Goal: Information Seeking & Learning: Learn about a topic

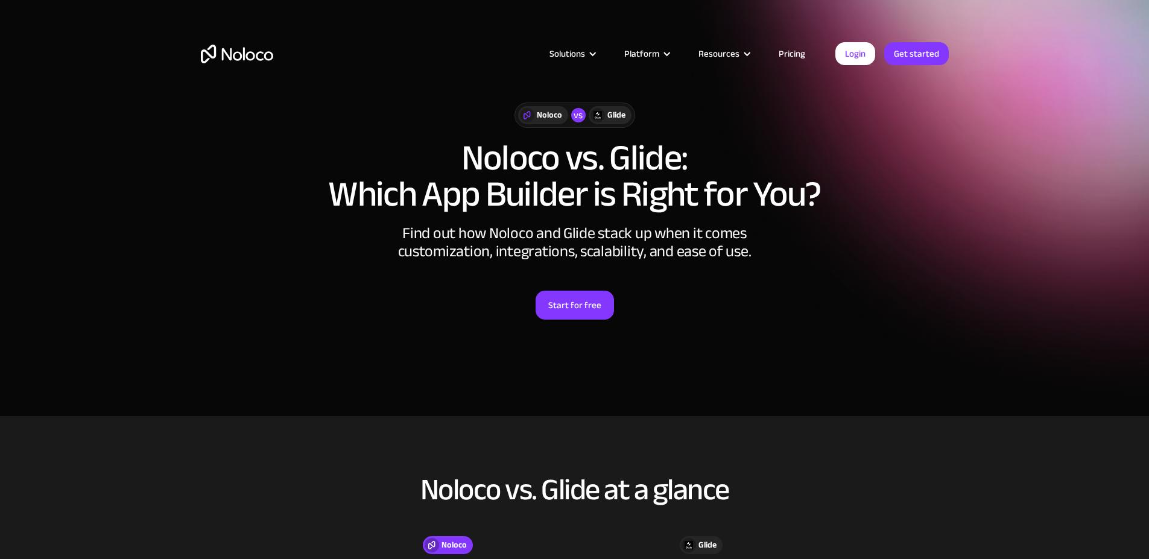
click at [787, 54] on link "Pricing" at bounding box center [792, 54] width 57 height 16
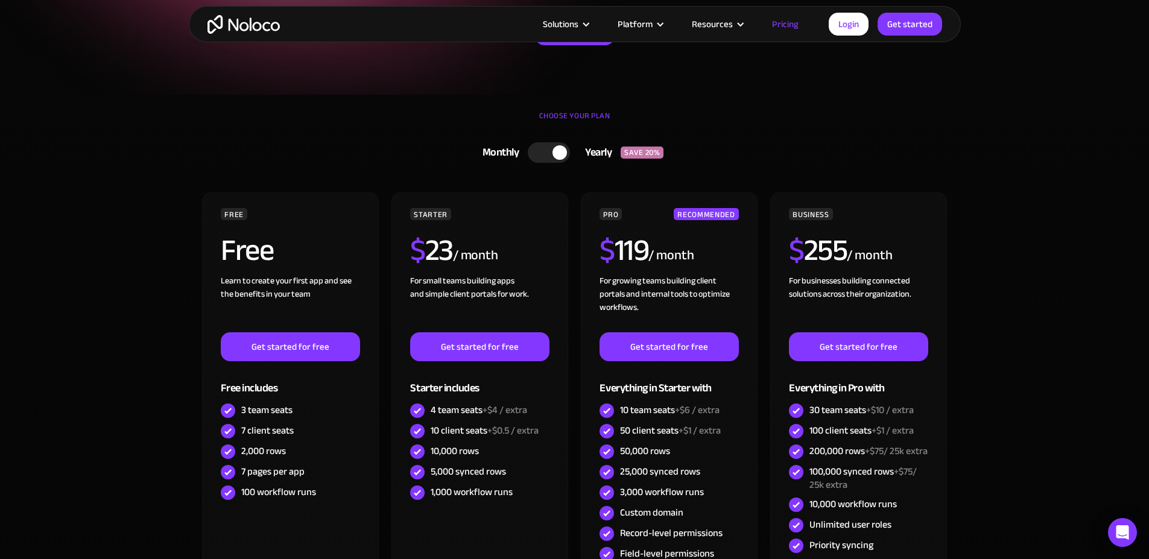
scroll to position [220, 0]
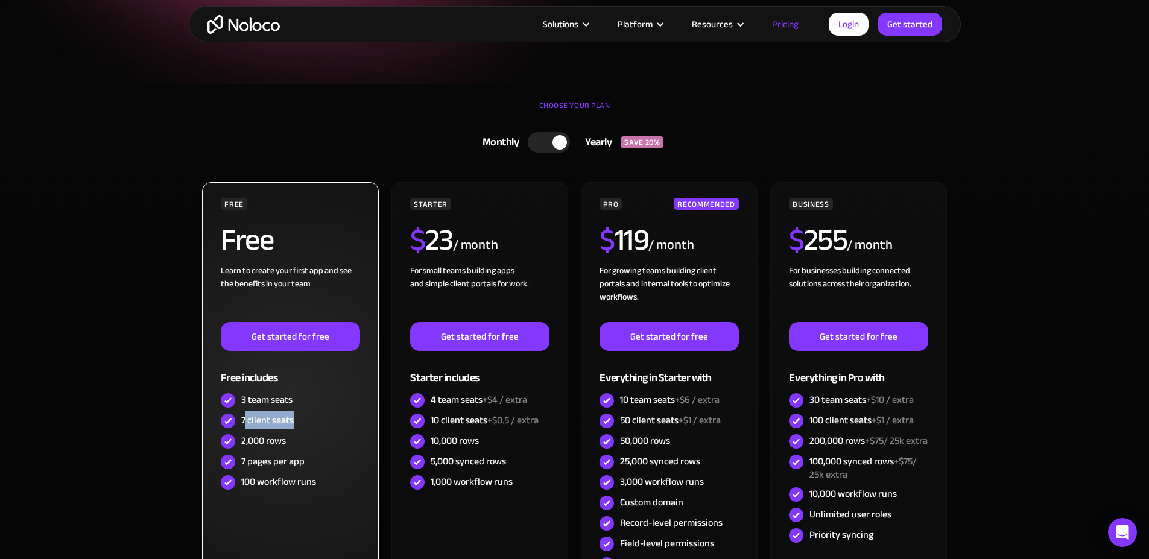
drag, startPoint x: 247, startPoint y: 422, endPoint x: 294, endPoint y: 423, distance: 47.1
click at [292, 423] on div "7 client seats" at bounding box center [267, 420] width 52 height 13
drag, startPoint x: 246, startPoint y: 444, endPoint x: 284, endPoint y: 445, distance: 38.6
click at [283, 444] on div "2,000 rows" at bounding box center [263, 440] width 45 height 13
drag, startPoint x: 296, startPoint y: 465, endPoint x: 252, endPoint y: 465, distance: 43.4
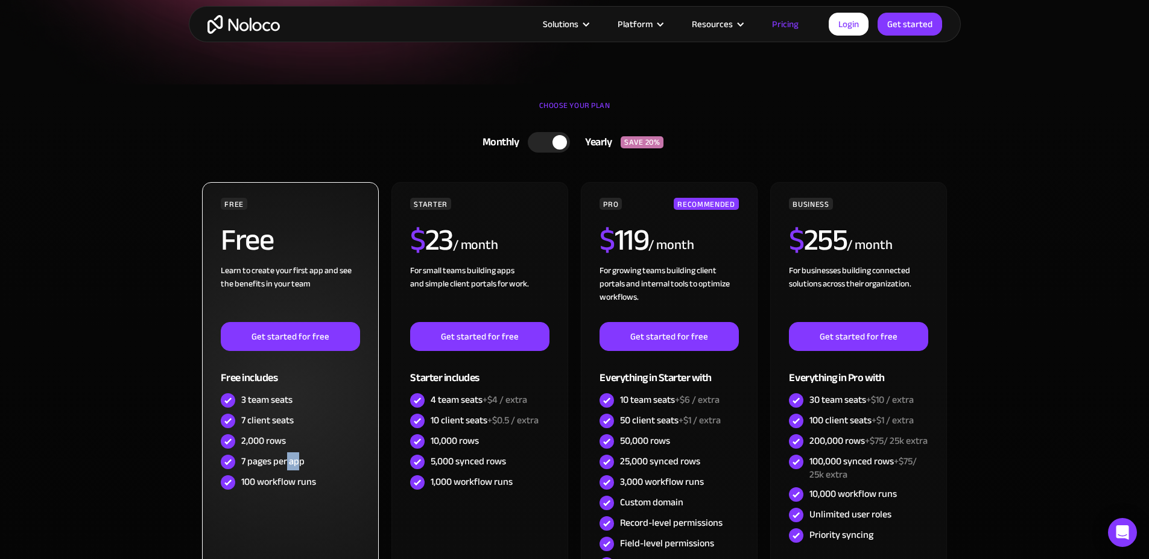
click at [271, 463] on div "7 pages per app" at bounding box center [272, 461] width 63 height 13
click at [294, 483] on div "100 workflow runs" at bounding box center [278, 481] width 75 height 13
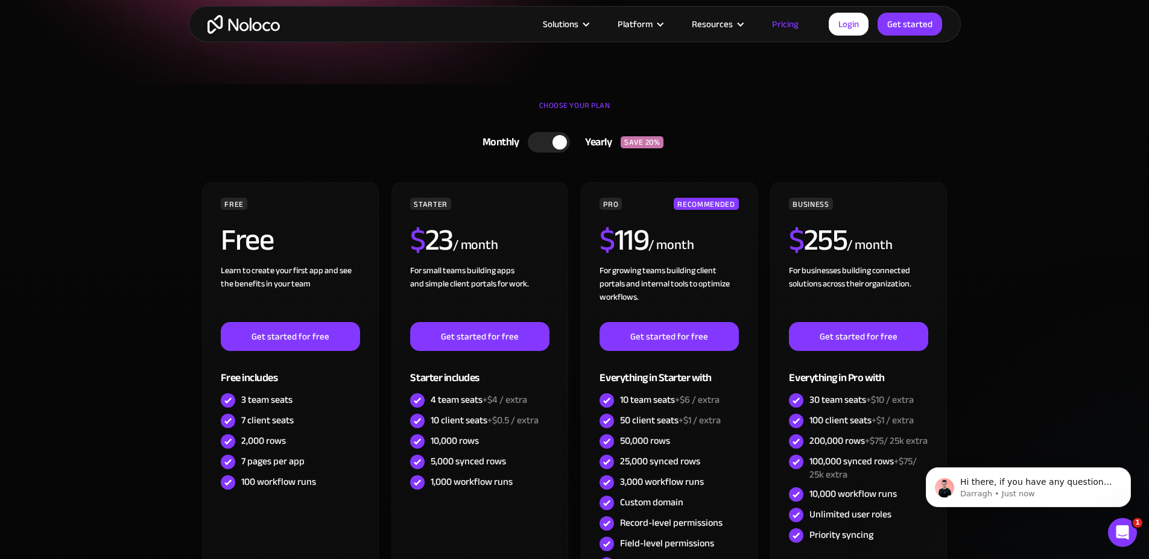
scroll to position [0, 0]
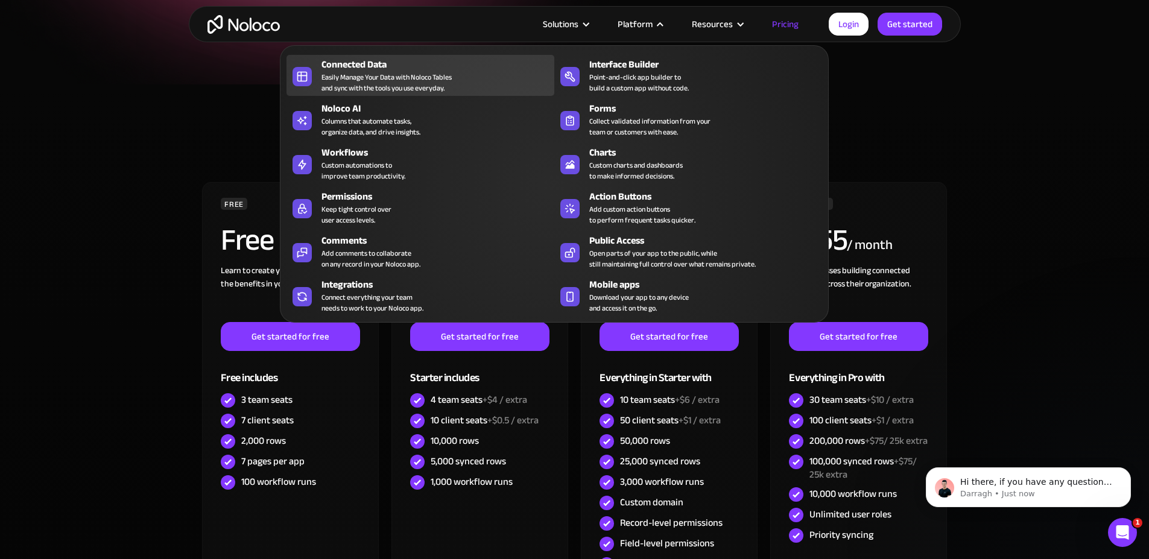
click at [395, 87] on div "Easily Manage Your Data with Noloco Tables and sync with the tools you use ever…" at bounding box center [387, 83] width 130 height 22
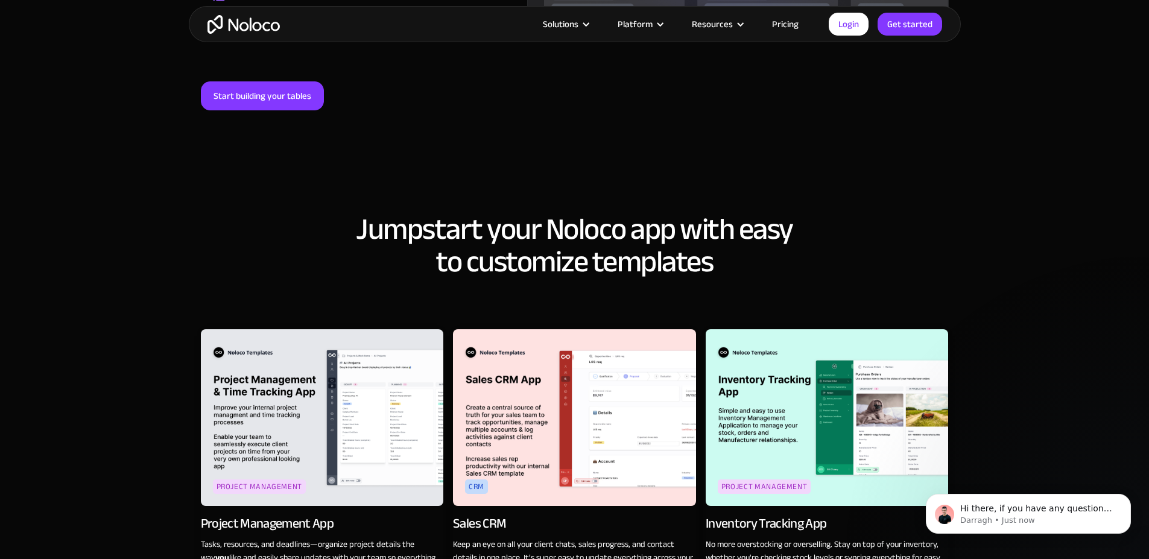
scroll to position [1296, 0]
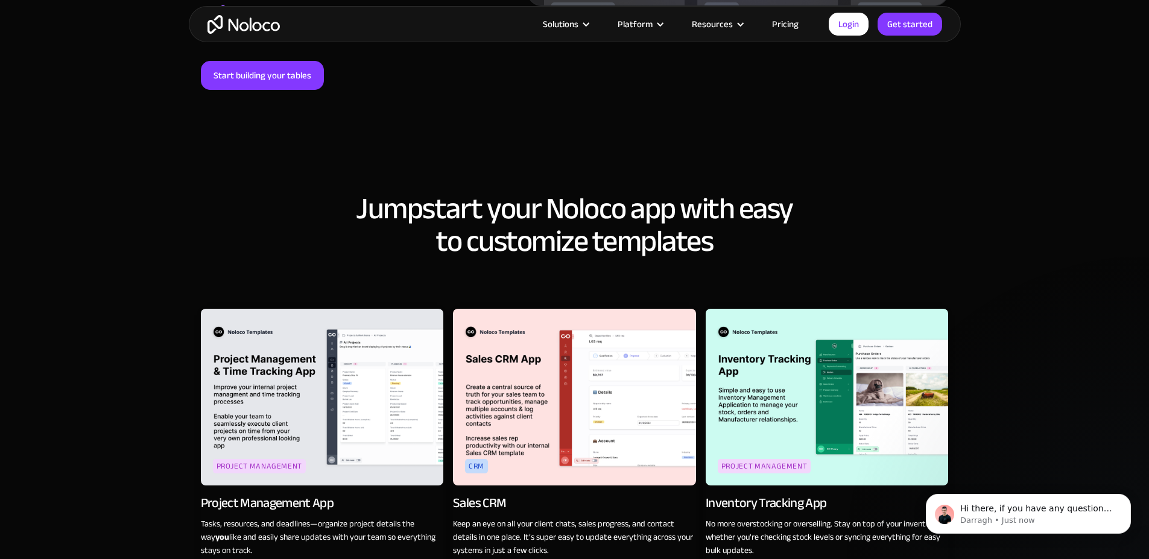
click at [600, 376] on img at bounding box center [574, 397] width 243 height 177
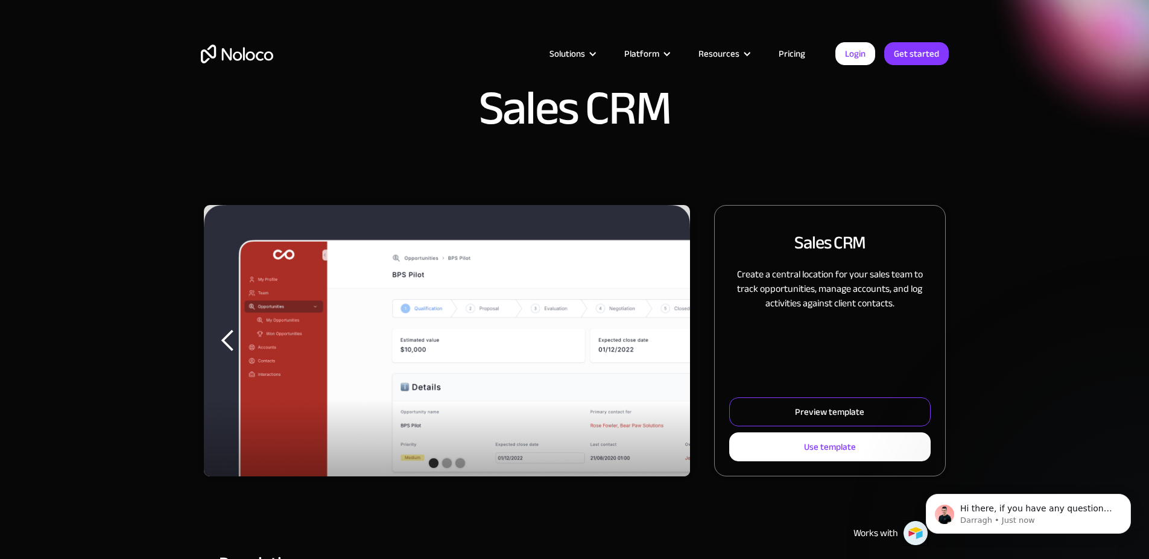
click at [815, 420] on div "Preview template" at bounding box center [829, 412] width 69 height 16
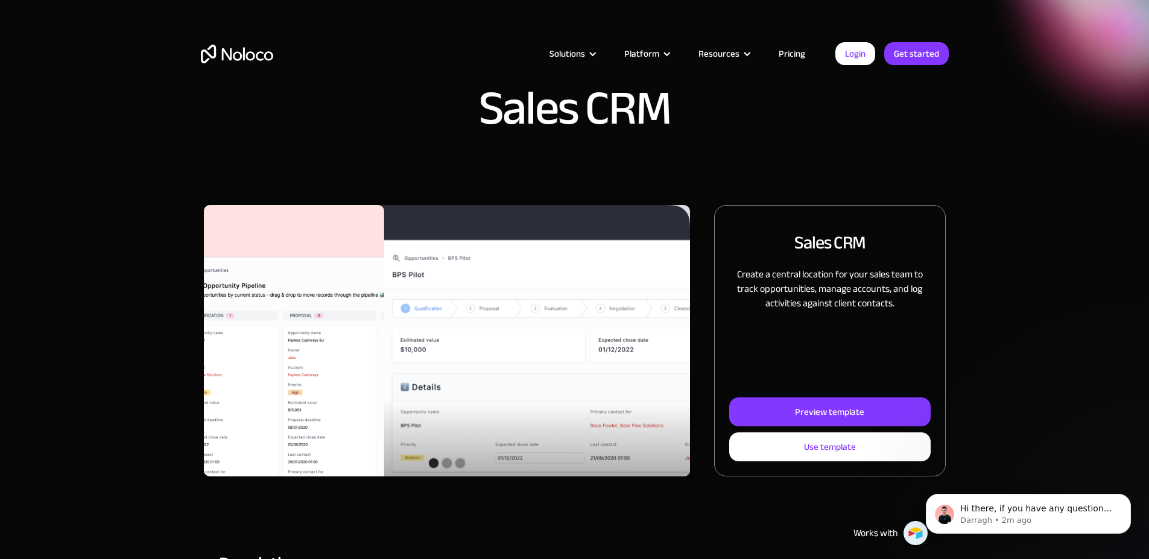
click at [240, 353] on div "previous slide" at bounding box center [228, 341] width 24 height 24
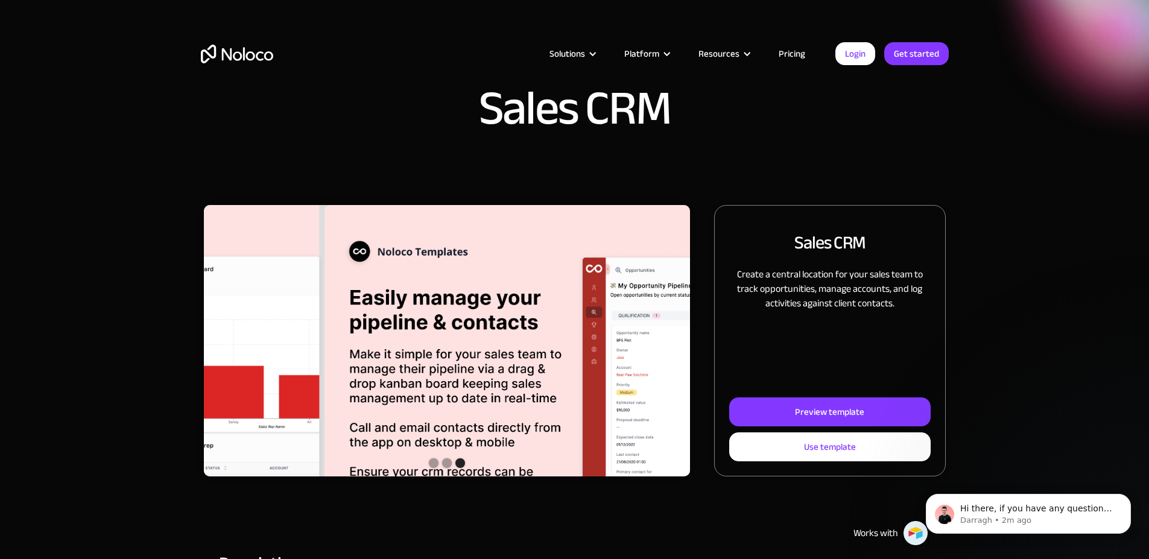
click at [565, 382] on img "3 of 3" at bounding box center [568, 382] width 487 height 355
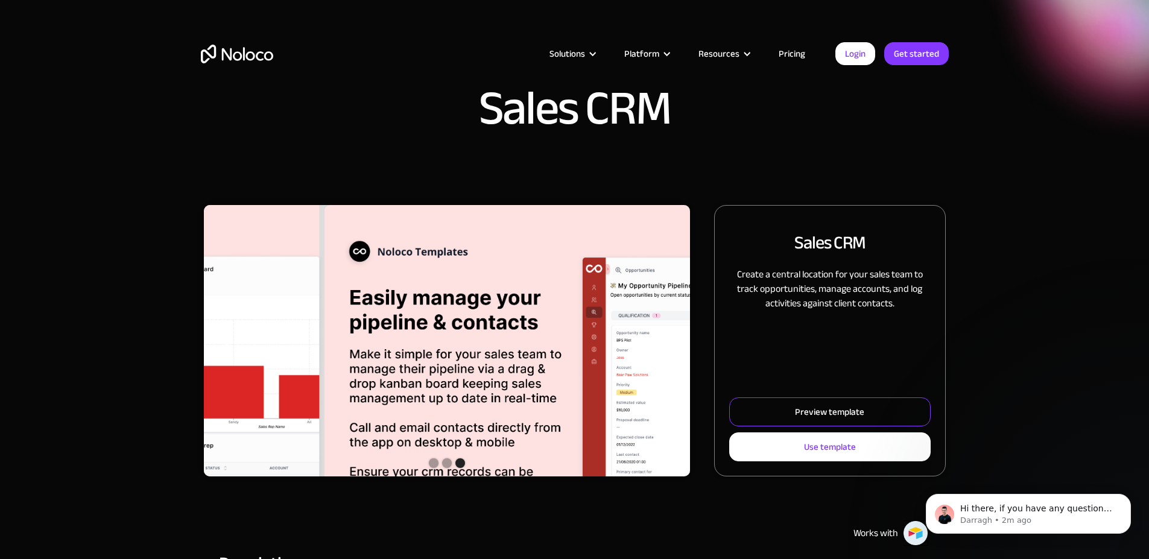
click at [795, 420] on div "Preview template" at bounding box center [829, 412] width 69 height 16
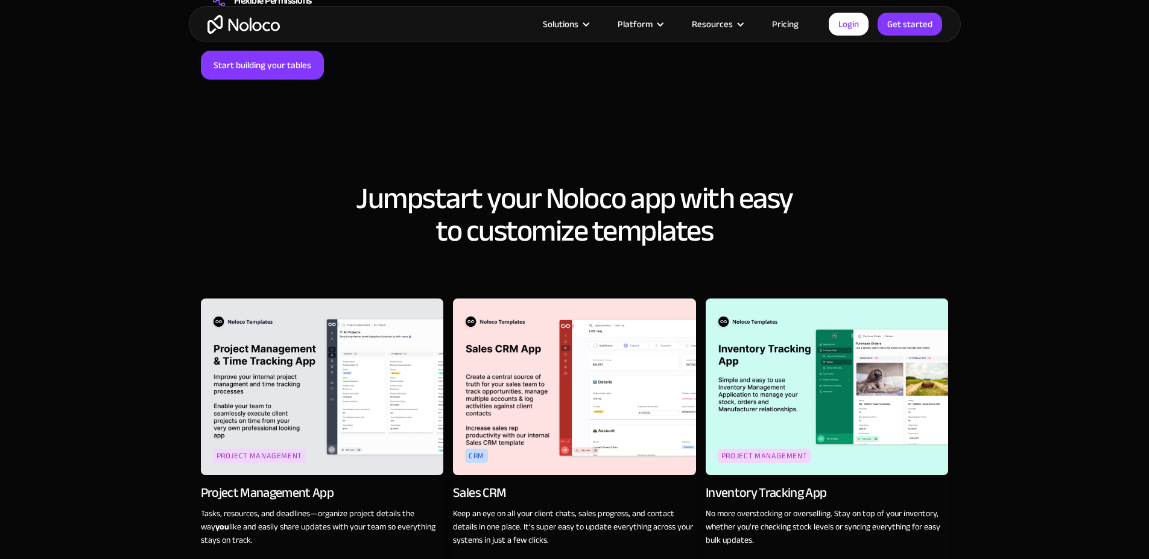
scroll to position [1321, 0]
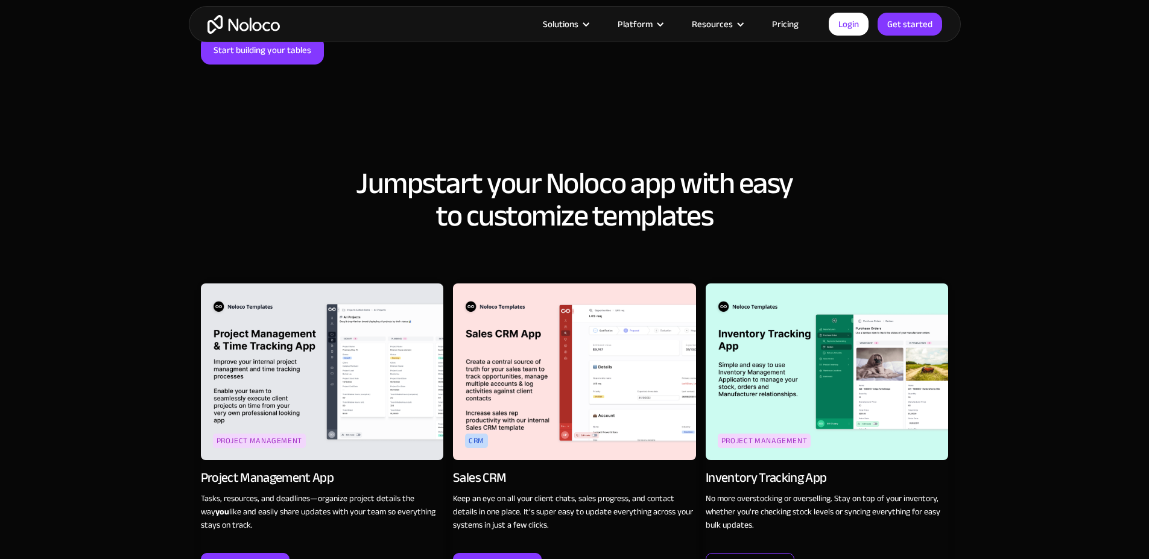
click at [767, 557] on div "Preview template" at bounding box center [750, 565] width 69 height 16
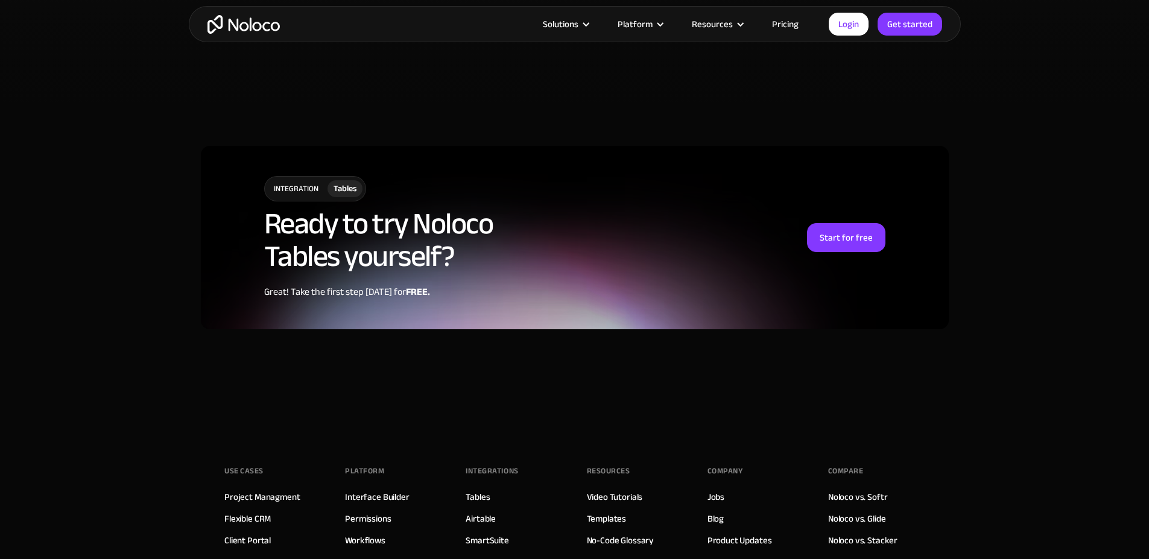
scroll to position [2977, 0]
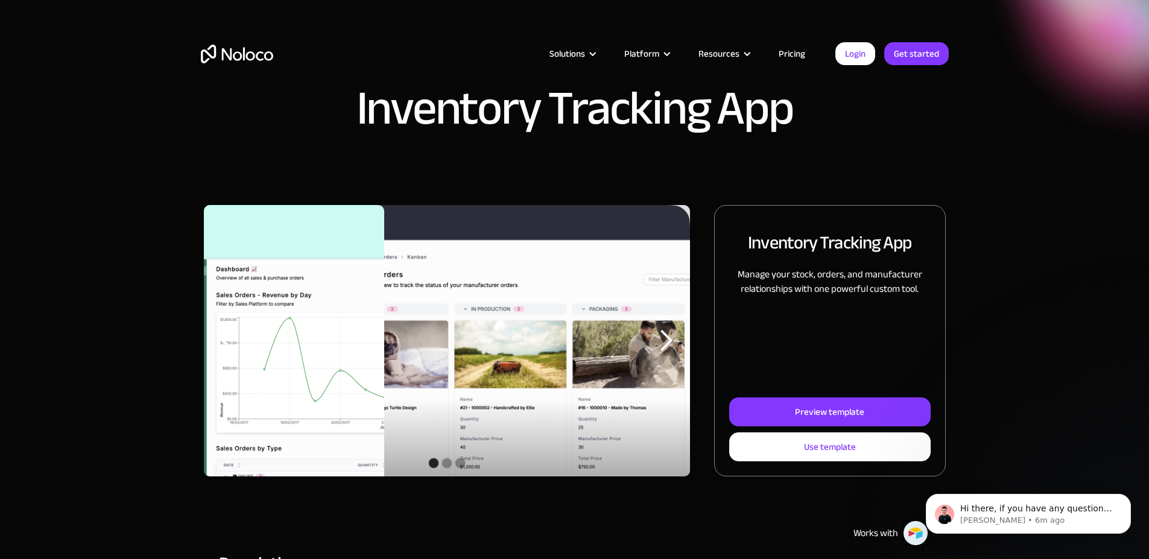
click at [788, 49] on link "Pricing" at bounding box center [792, 54] width 57 height 16
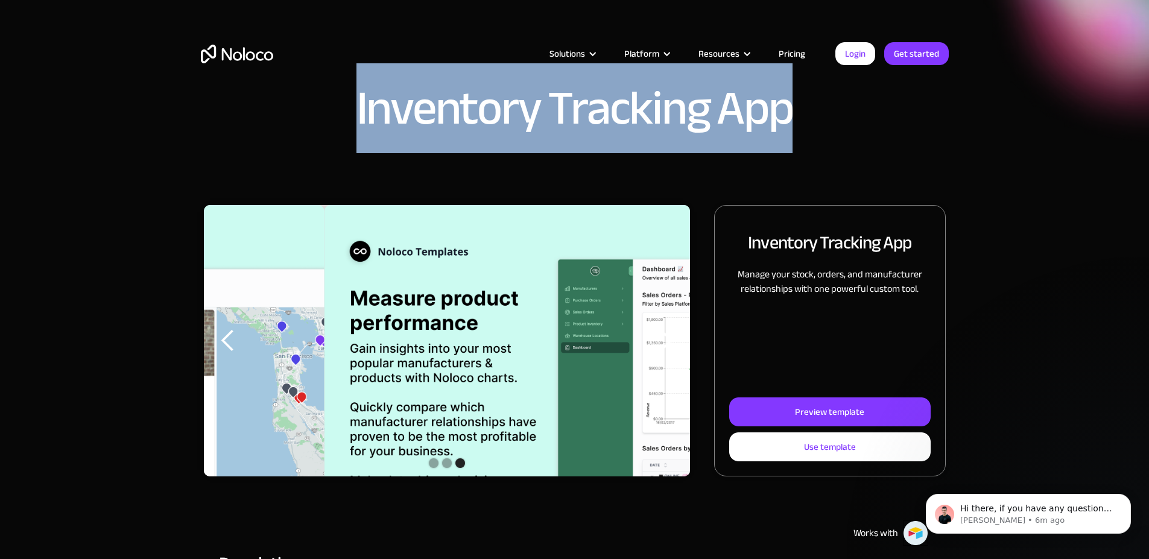
drag, startPoint x: 360, startPoint y: 131, endPoint x: 801, endPoint y: 142, distance: 441.2
click at [801, 142] on div "Inventory Tracking App" at bounding box center [575, 114] width 748 height 60
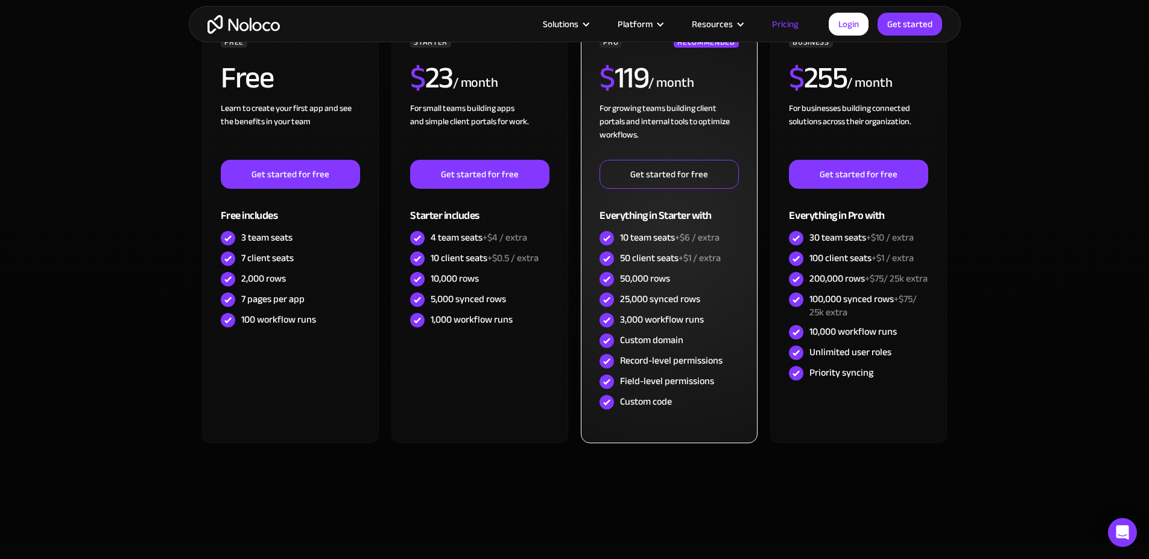
scroll to position [384, 0]
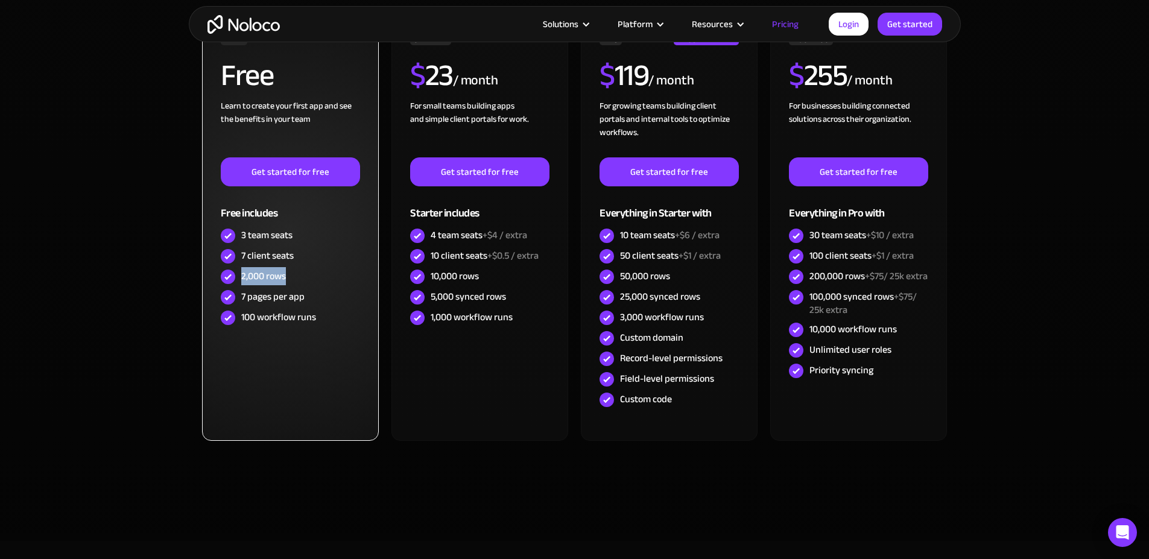
drag, startPoint x: 243, startPoint y: 276, endPoint x: 316, endPoint y: 278, distance: 73.0
click at [316, 278] on div "2,000 rows" at bounding box center [290, 277] width 139 height 21
click at [303, 293] on div "7 pages per app" at bounding box center [272, 296] width 63 height 13
drag, startPoint x: 247, startPoint y: 319, endPoint x: 311, endPoint y: 321, distance: 63.4
click at [275, 319] on div "100 workflow runs" at bounding box center [278, 317] width 75 height 13
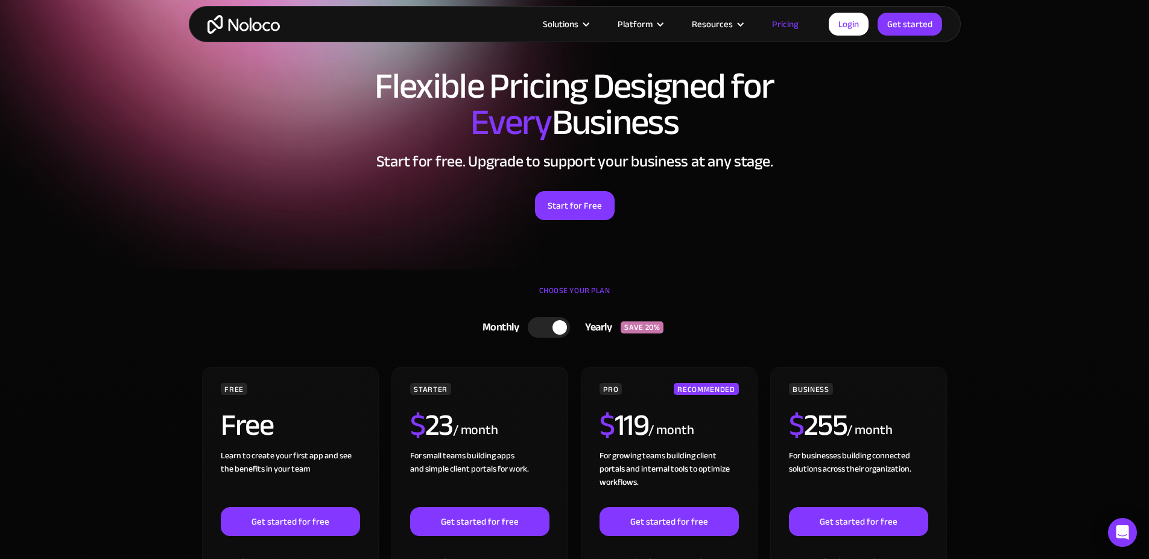
scroll to position [0, 0]
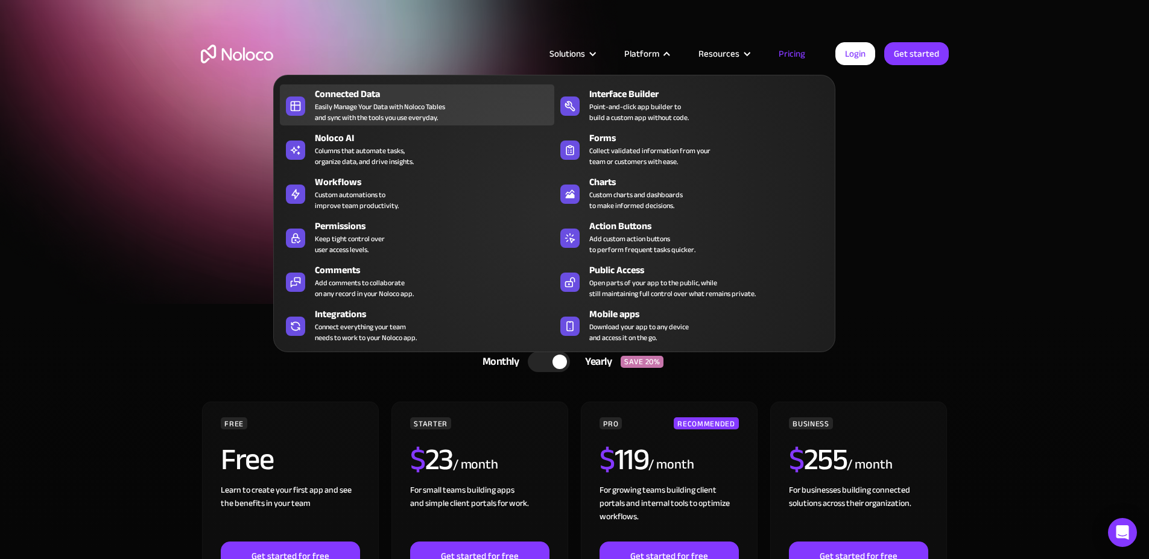
click at [425, 122] on div "Easily Manage Your Data with Noloco Tables and sync with the tools you use ever…" at bounding box center [380, 112] width 130 height 22
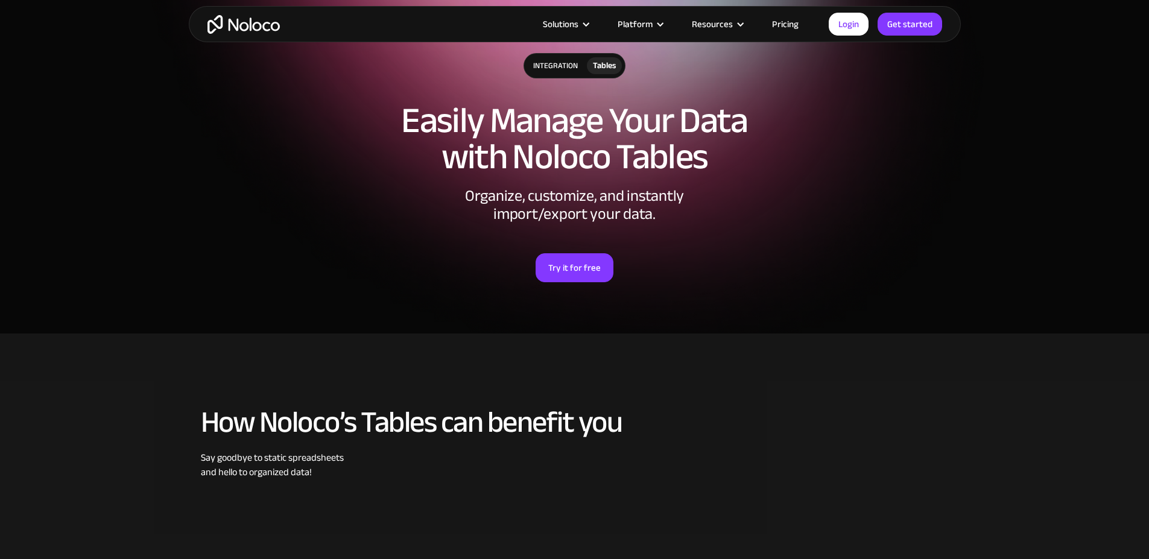
scroll to position [423, 0]
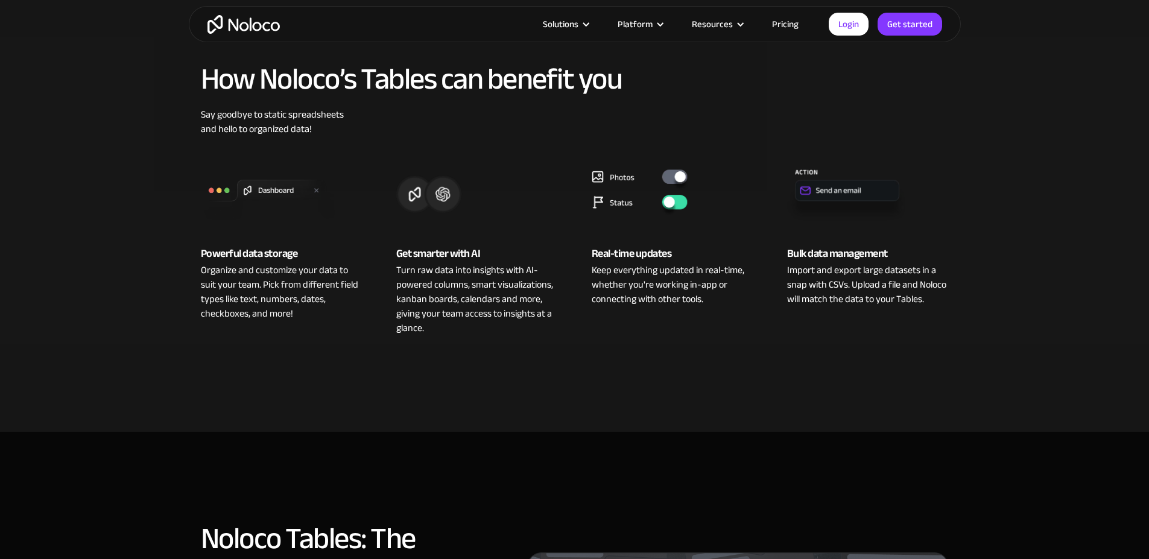
click at [303, 189] on img at bounding box center [282, 190] width 162 height 72
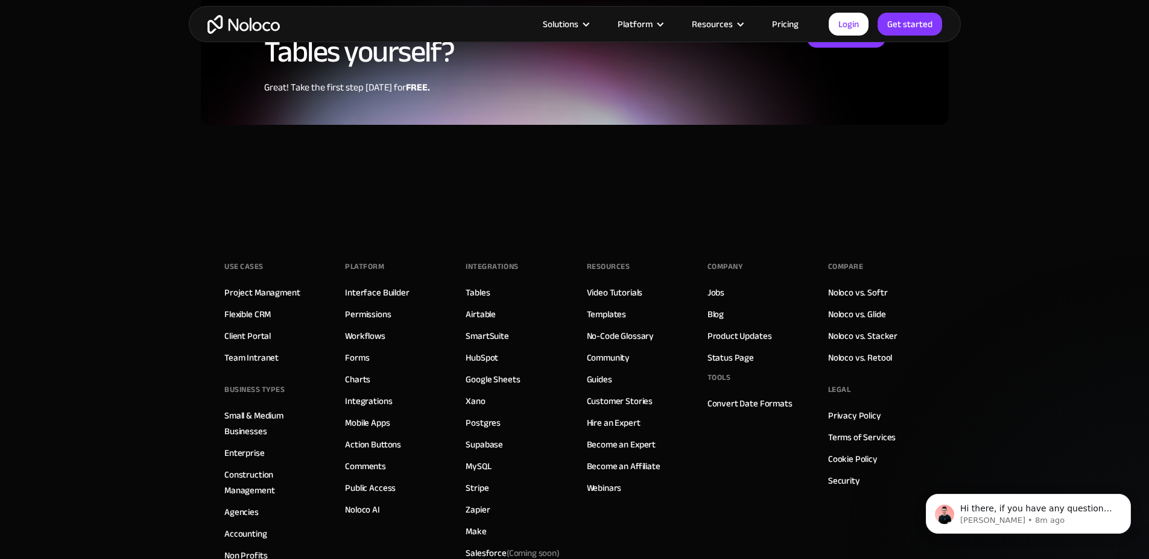
scroll to position [3254, 0]
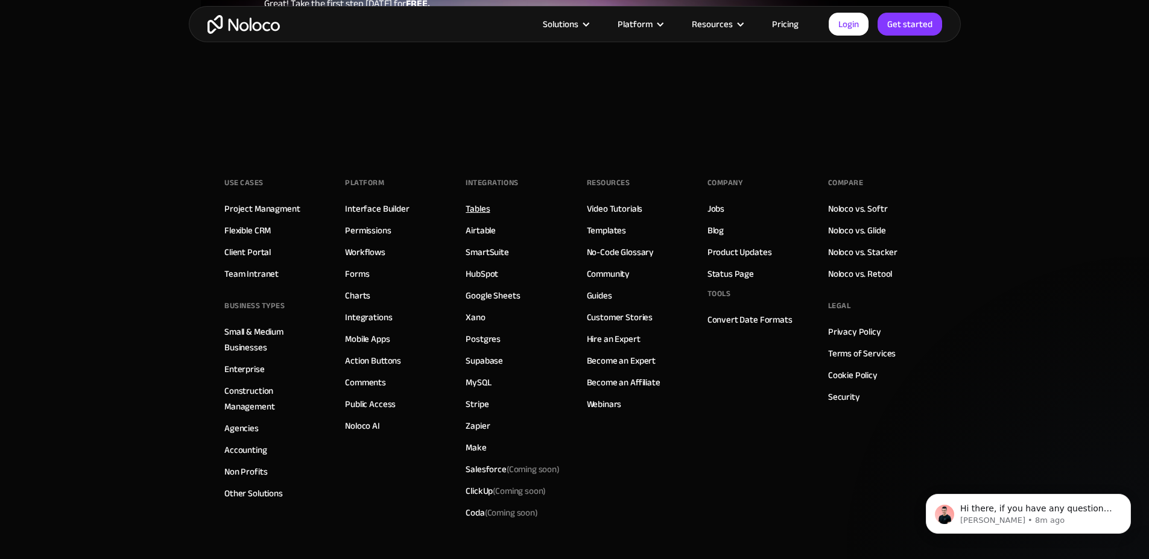
click at [488, 201] on link "Tables" at bounding box center [478, 209] width 24 height 16
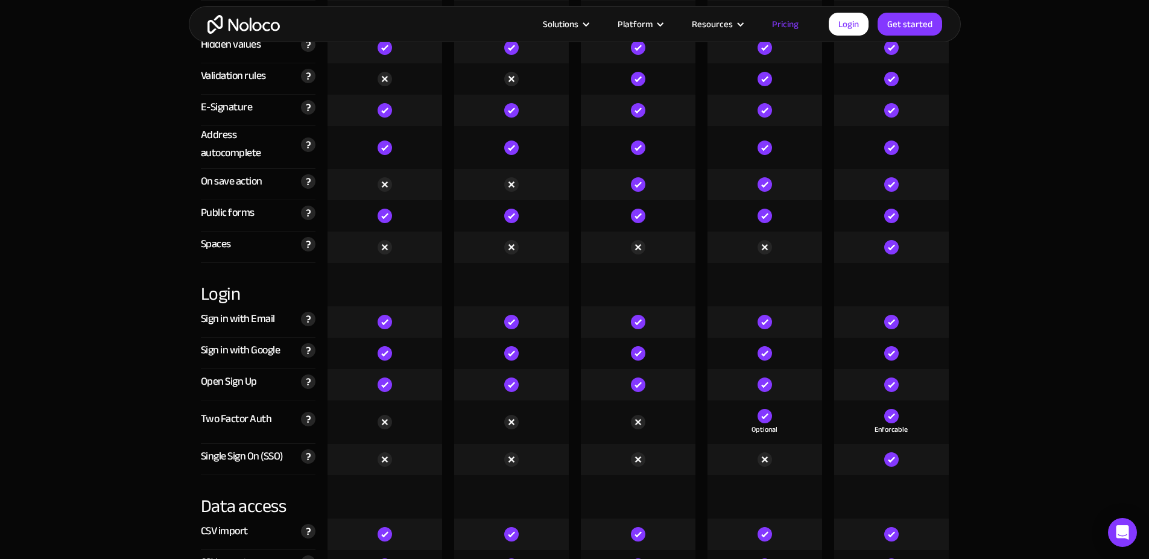
scroll to position [3864, 0]
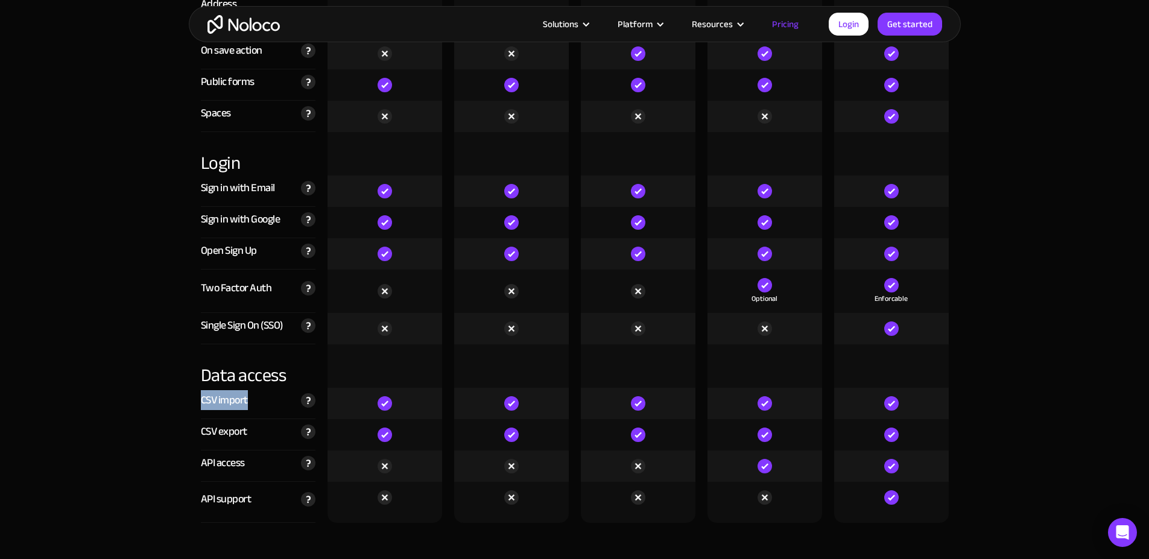
drag, startPoint x: 203, startPoint y: 401, endPoint x: 259, endPoint y: 404, distance: 56.8
click at [259, 404] on div "CSV import Import your data with CSV, or let your team and clients import anywh…" at bounding box center [258, 403] width 115 height 31
drag, startPoint x: 200, startPoint y: 436, endPoint x: 244, endPoint y: 437, distance: 44.1
click at [244, 437] on div "CSV export Export filtered views of your data to a CSV, anywhere in your app." at bounding box center [258, 434] width 127 height 31
drag, startPoint x: 249, startPoint y: 436, endPoint x: 200, endPoint y: 436, distance: 48.3
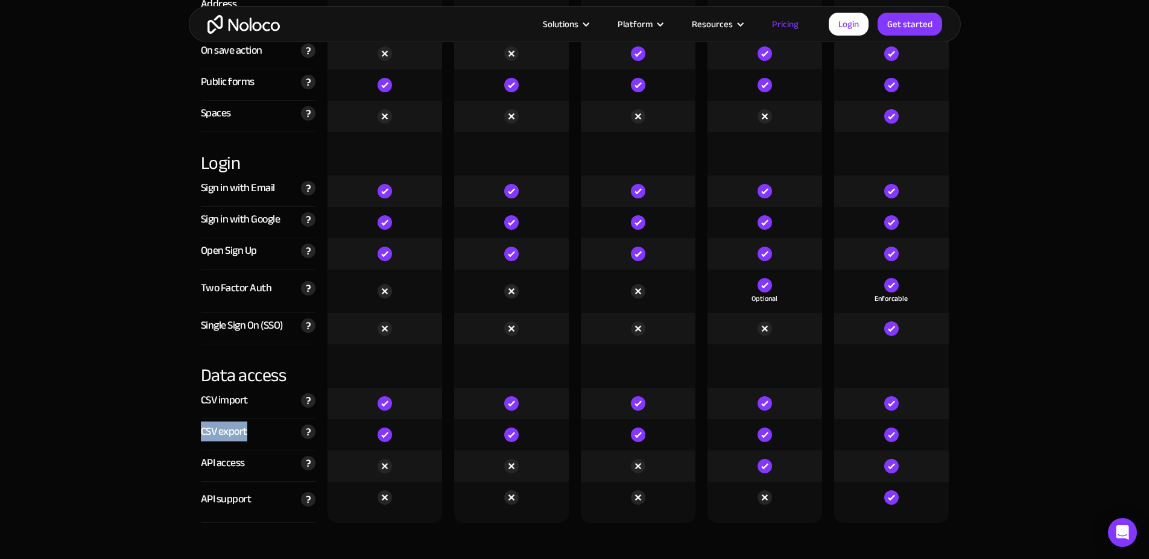
click at [201, 436] on div "CSV export Export filtered views of your data to a CSV, anywhere in your app." at bounding box center [258, 434] width 115 height 31
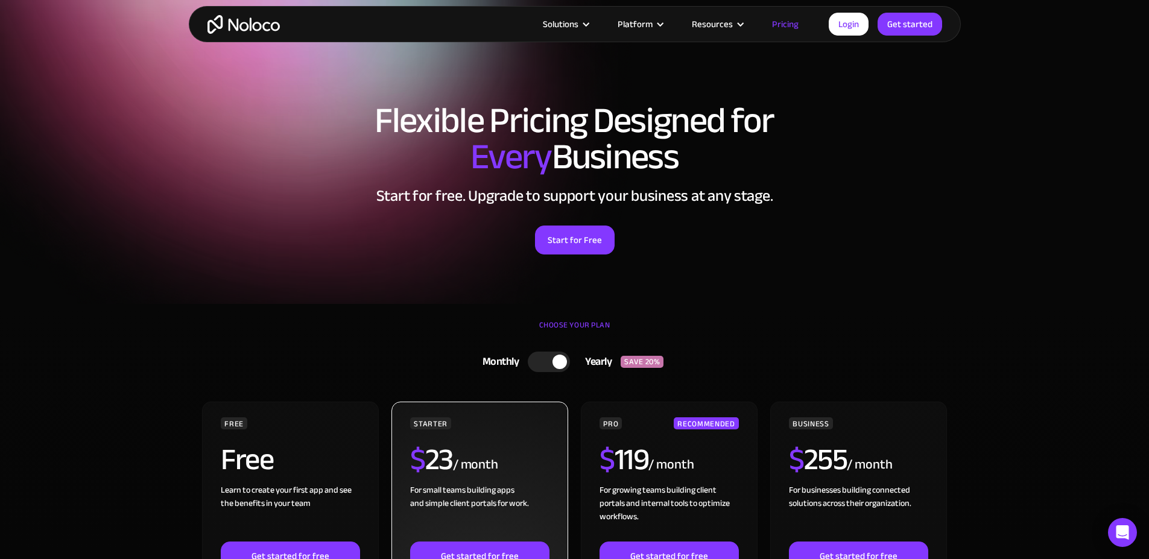
scroll to position [176, 0]
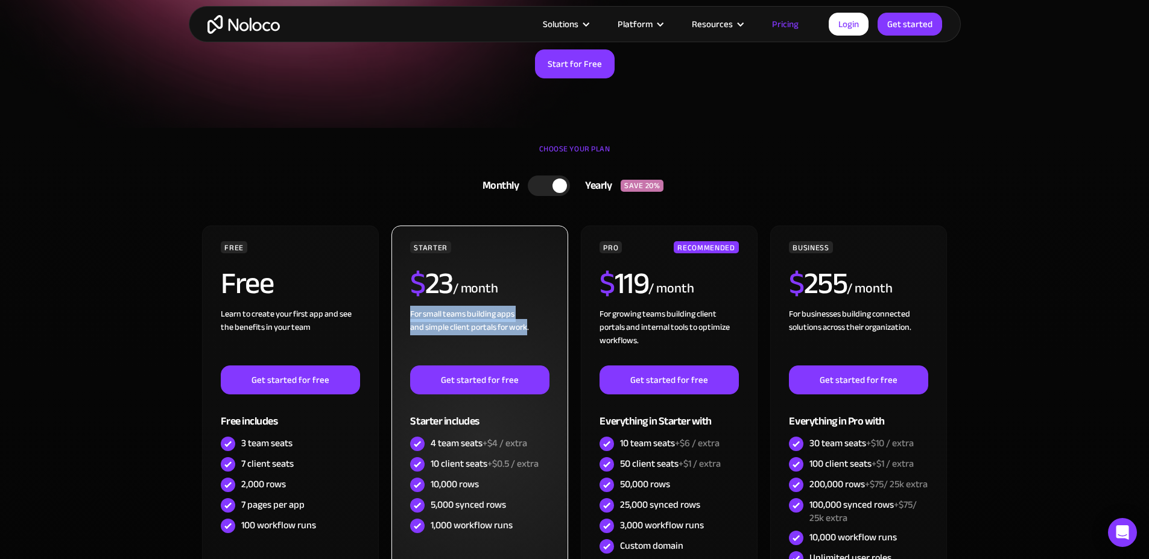
drag, startPoint x: 411, startPoint y: 316, endPoint x: 527, endPoint y: 321, distance: 116.0
click at [527, 321] on div "For small teams building apps and simple client portals for work. ‍" at bounding box center [479, 337] width 139 height 58
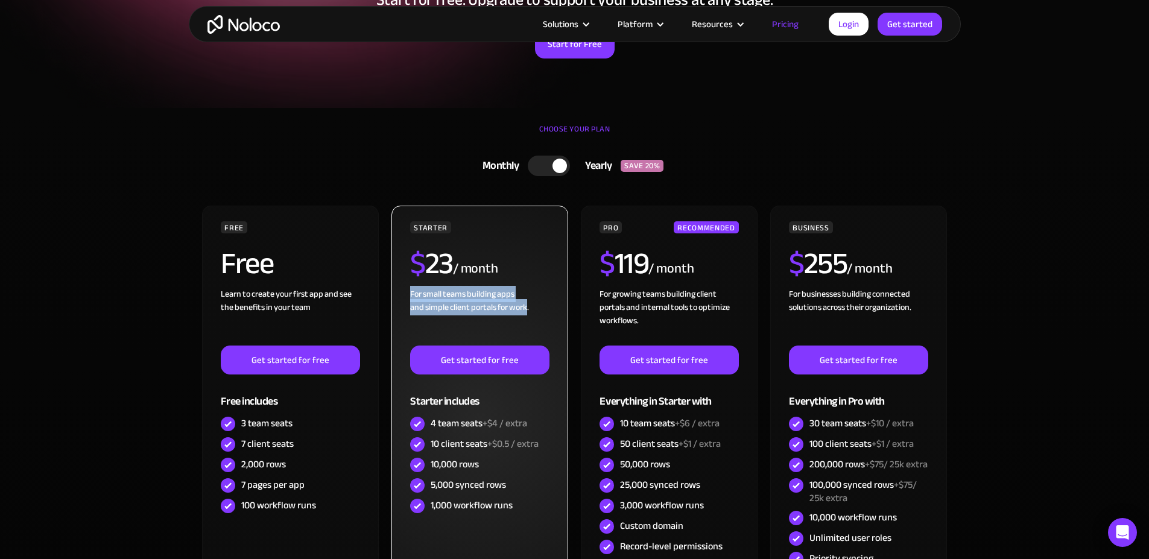
scroll to position [0, 0]
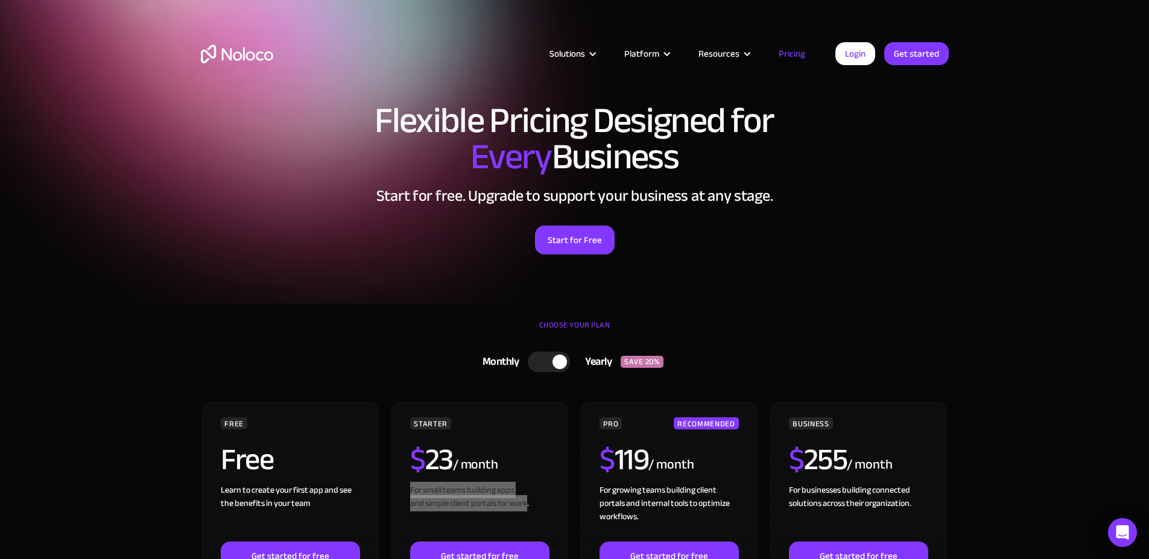
drag, startPoint x: 219, startPoint y: 51, endPoint x: 679, endPoint y: 1, distance: 463.0
